Goal: Information Seeking & Learning: Check status

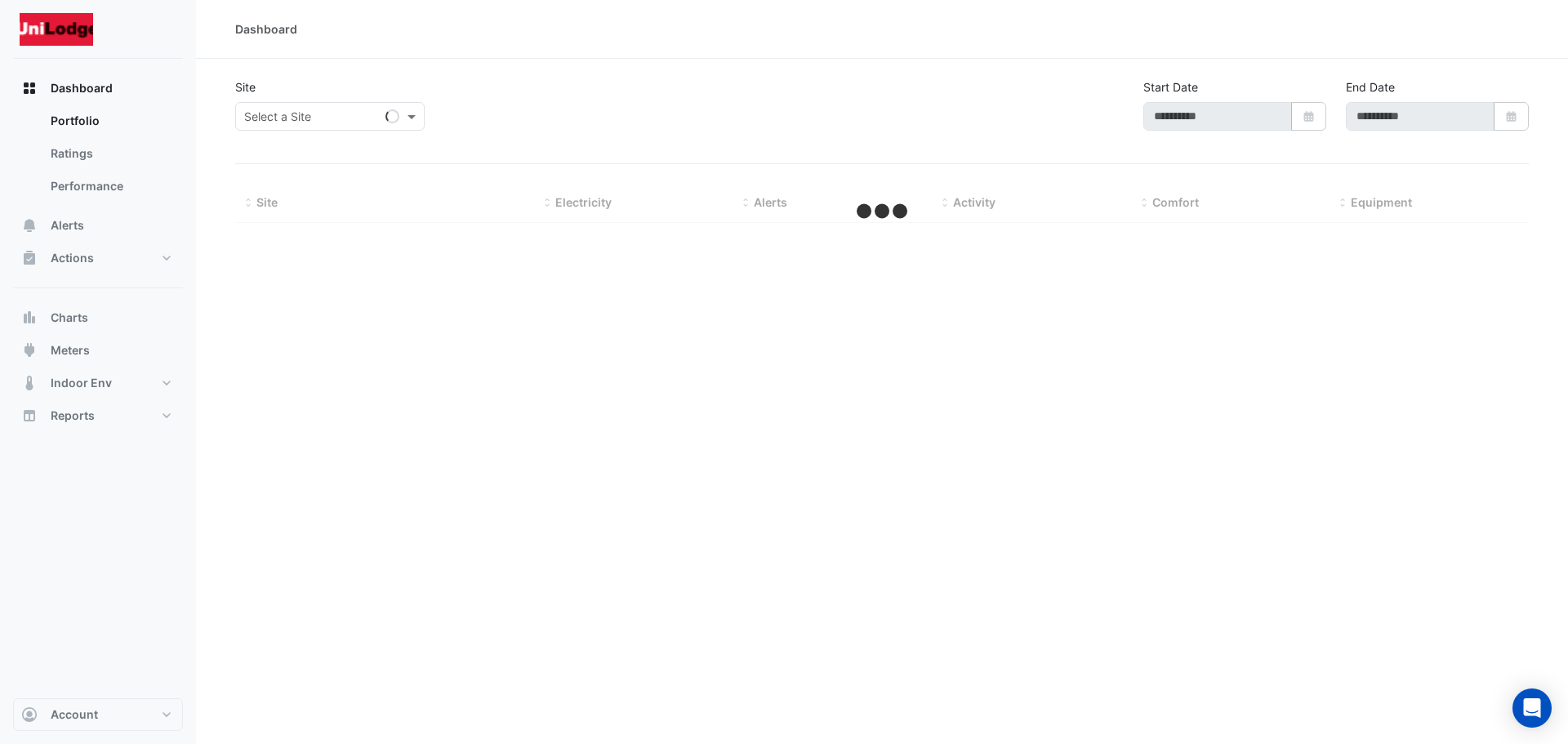
type input "**********"
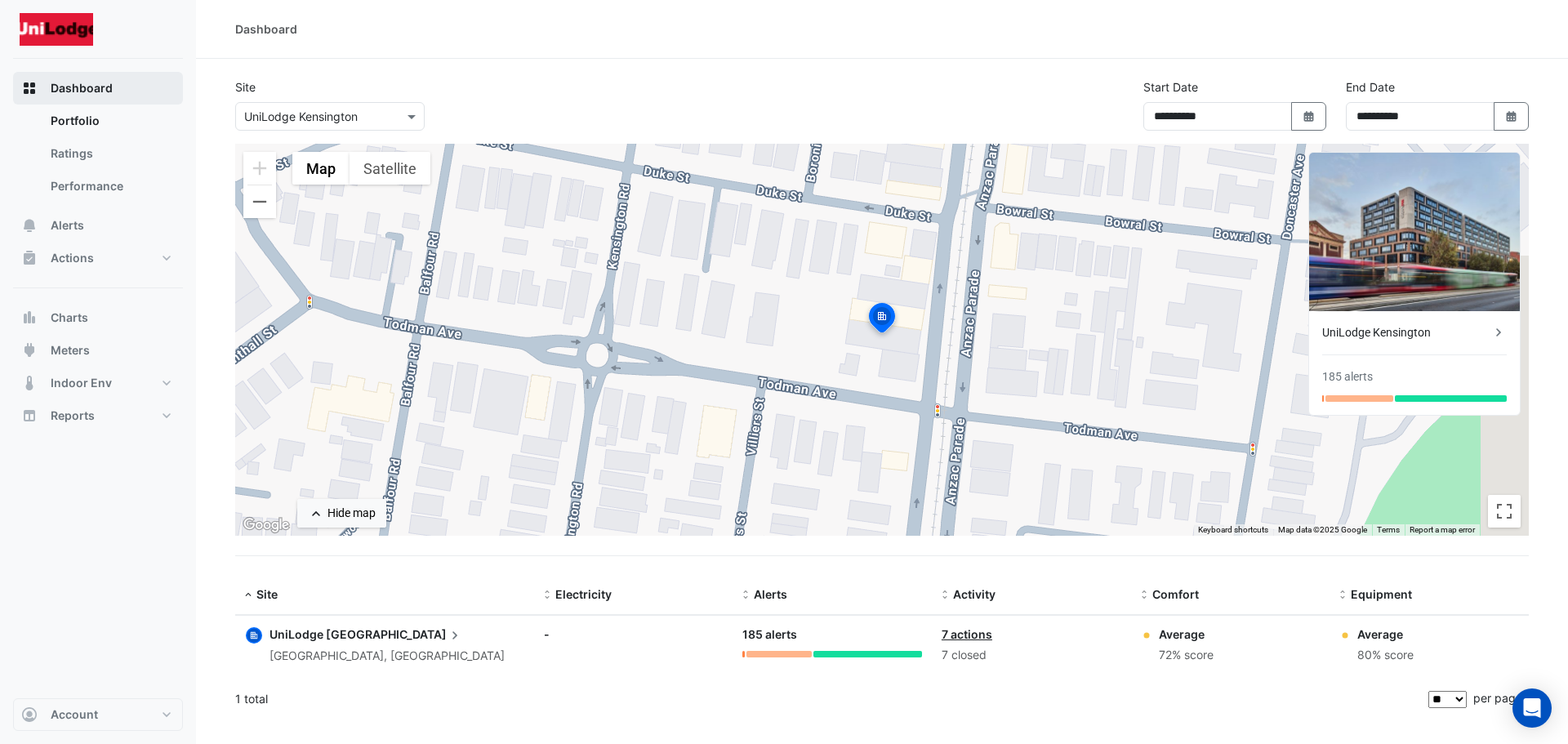
click at [101, 85] on span "Dashboard" at bounding box center [81, 87] width 62 height 16
click at [398, 656] on div "[GEOGRAPHIC_DATA], [GEOGRAPHIC_DATA]" at bounding box center [387, 657] width 236 height 19
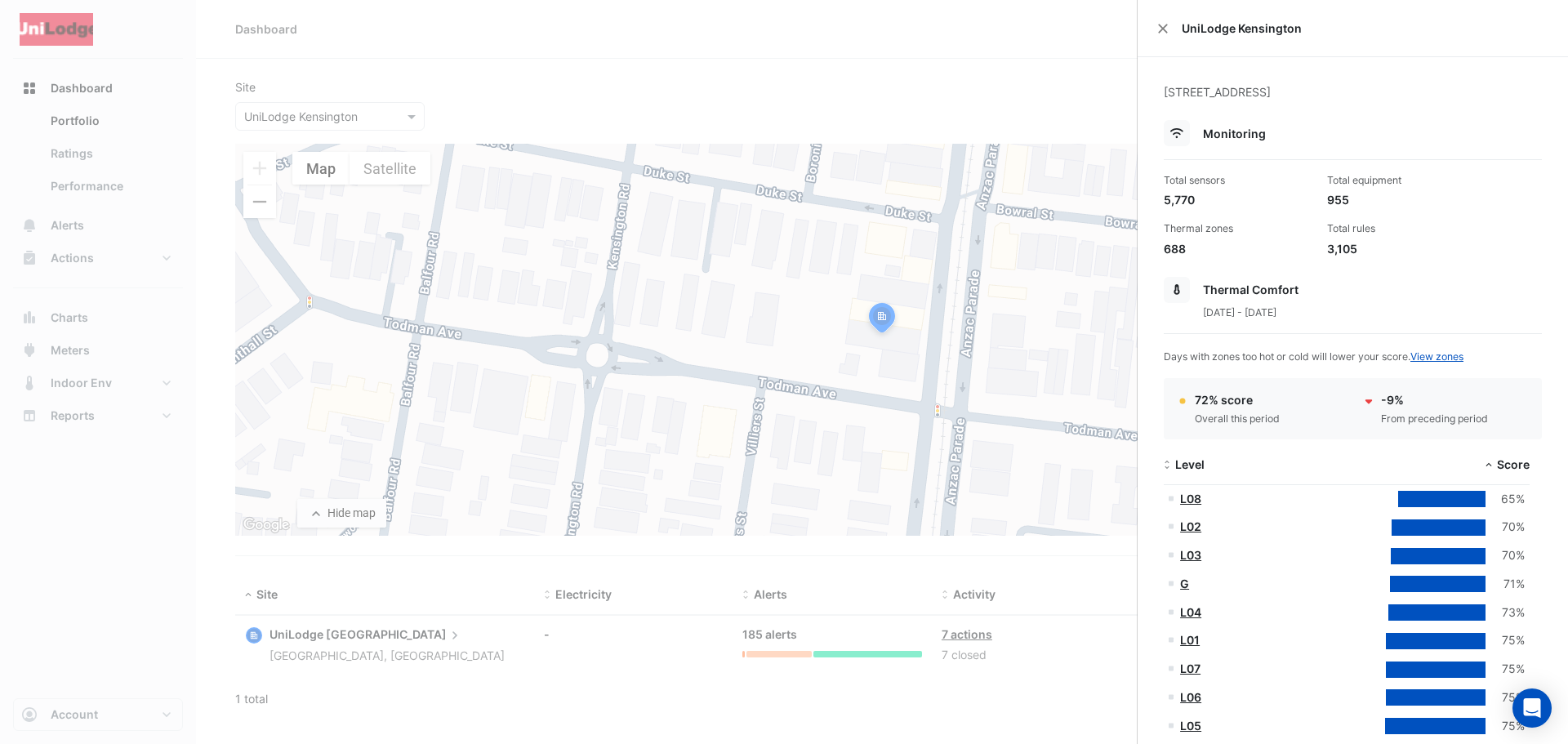
click at [1222, 293] on span "Thermal Comfort" at bounding box center [1251, 289] width 95 height 14
click at [863, 612] on ngb-offcanvas-backdrop at bounding box center [784, 372] width 1568 height 744
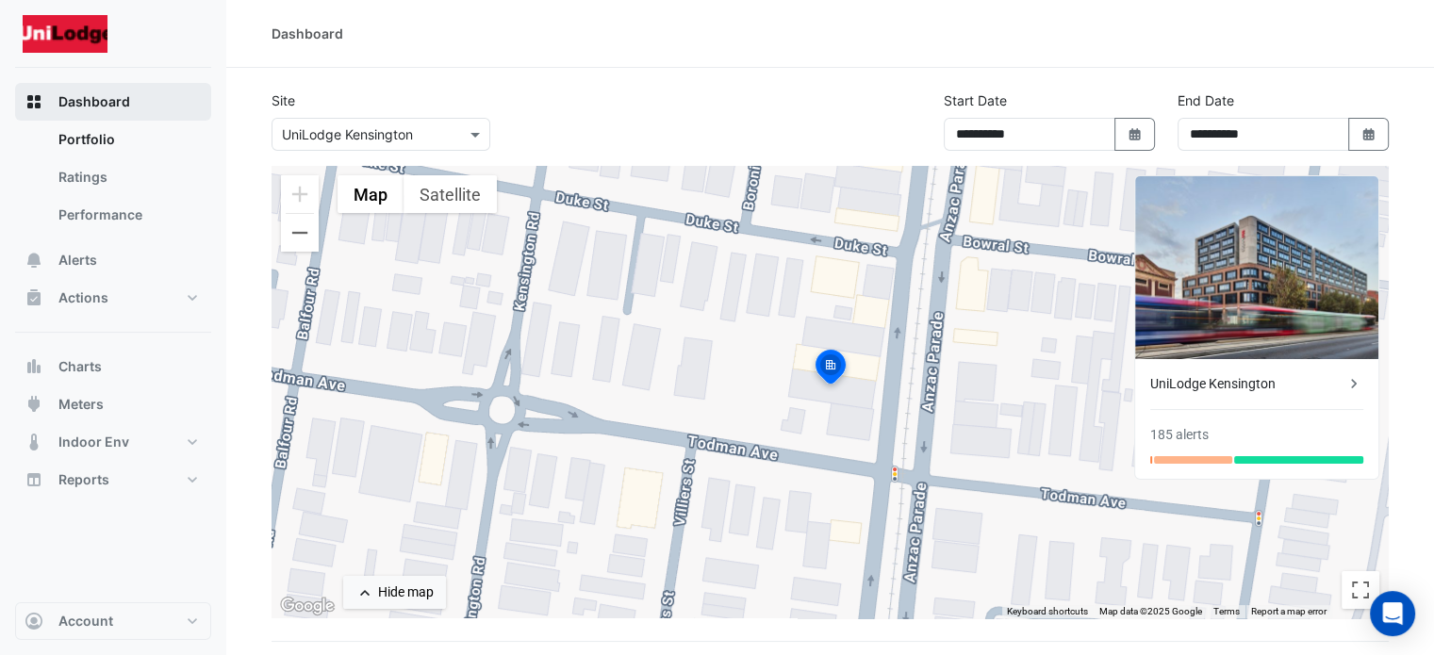
click at [34, 101] on icon "button" at bounding box center [34, 101] width 19 height 19
